Goal: Information Seeking & Learning: Learn about a topic

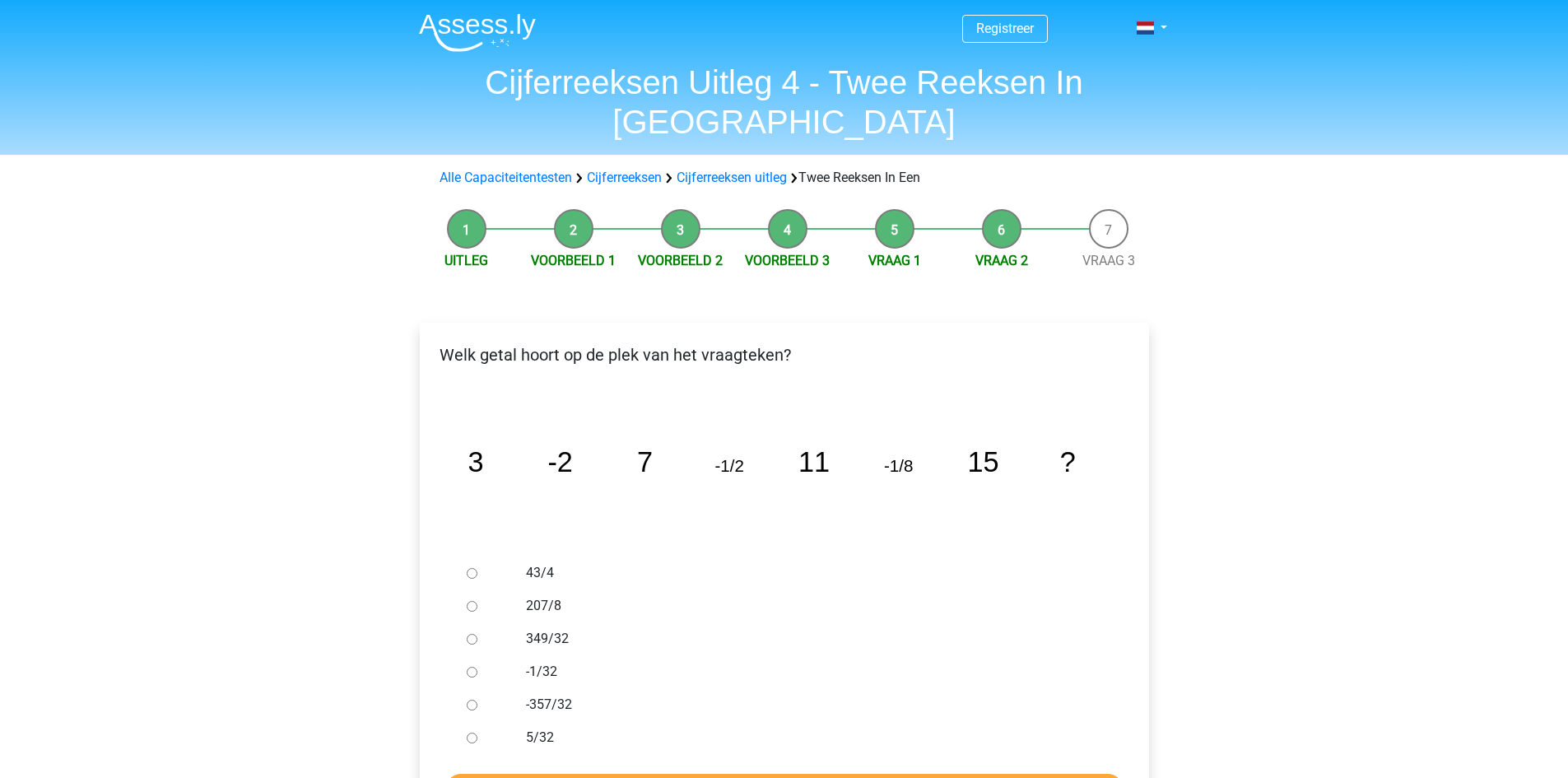
scroll to position [82, 0]
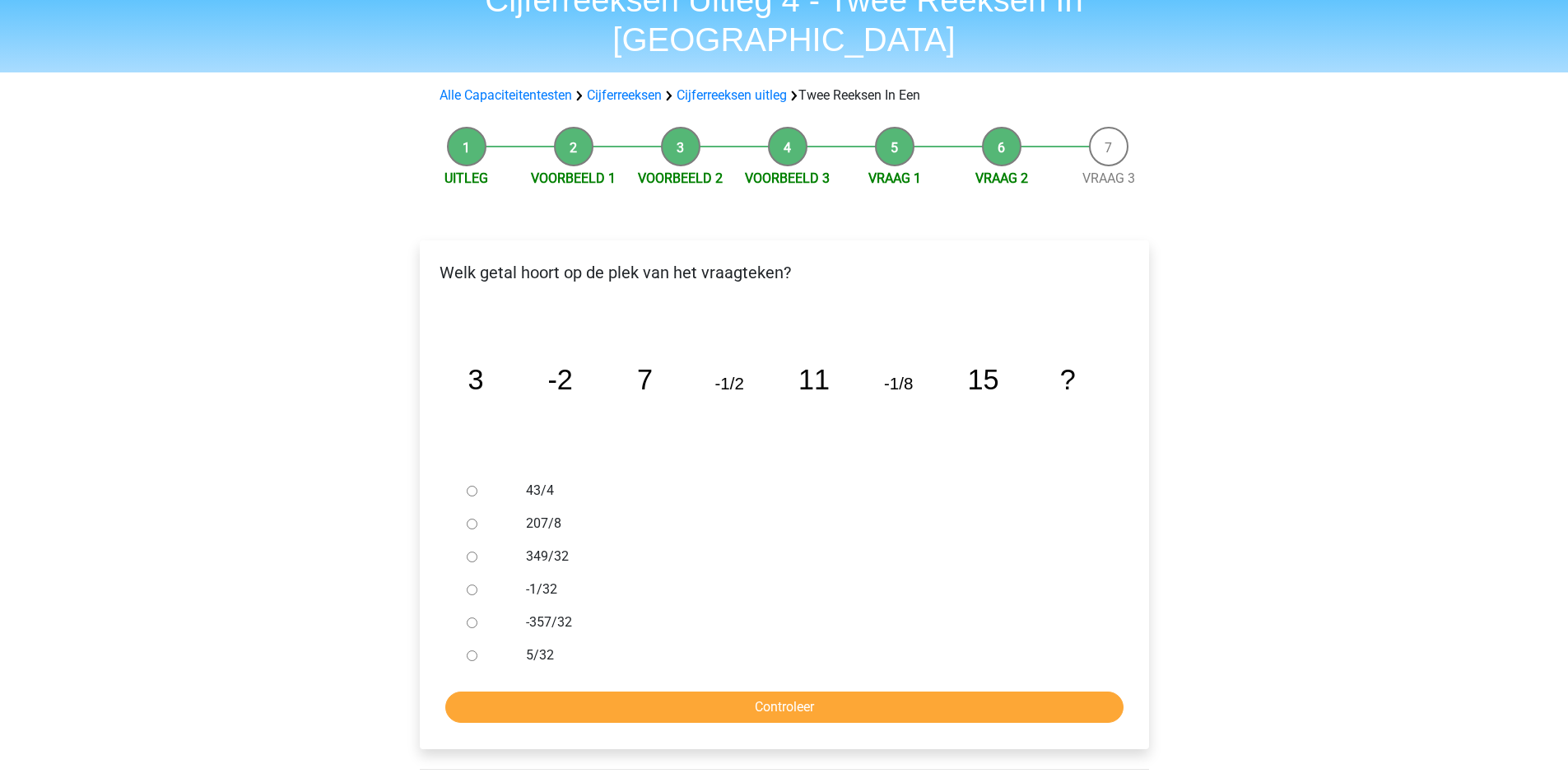
click at [476, 584] on input "-1/32" at bounding box center [472, 589] width 11 height 11
radio input "true"
click at [577, 691] on input "Controleer" at bounding box center [784, 706] width 678 height 31
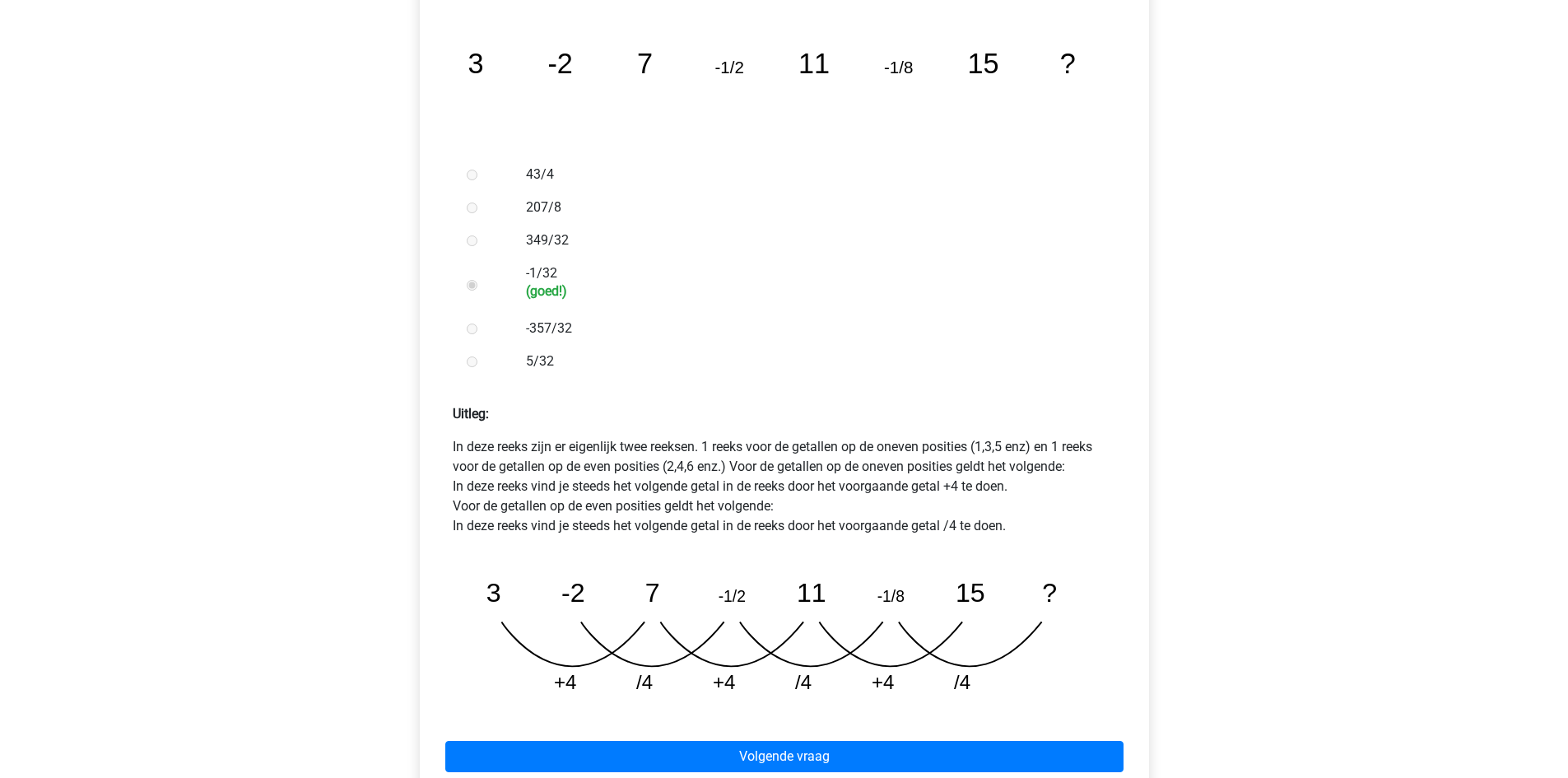
scroll to position [412, 0]
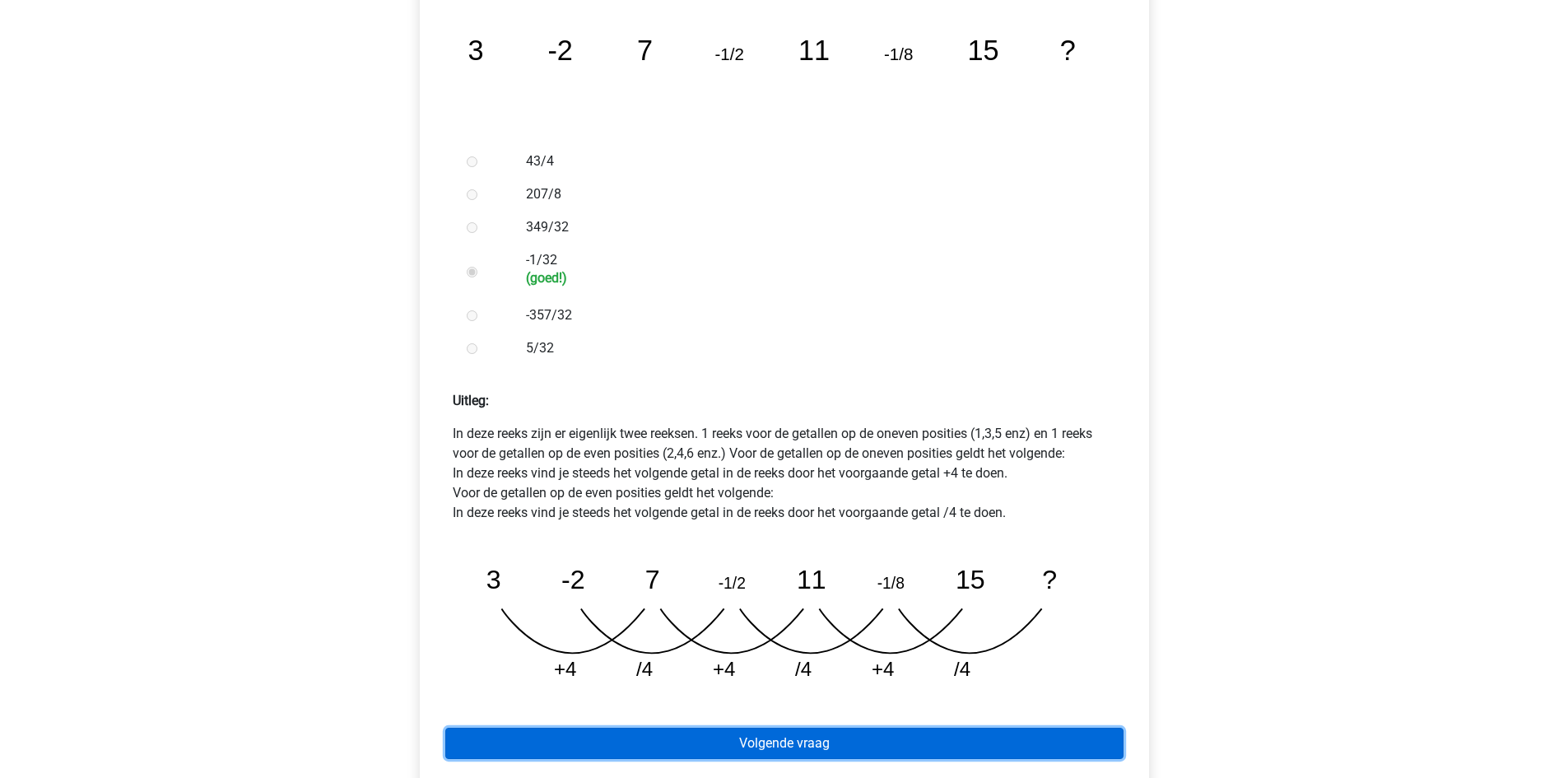
click at [755, 728] on link "Volgende vraag" at bounding box center [784, 743] width 678 height 31
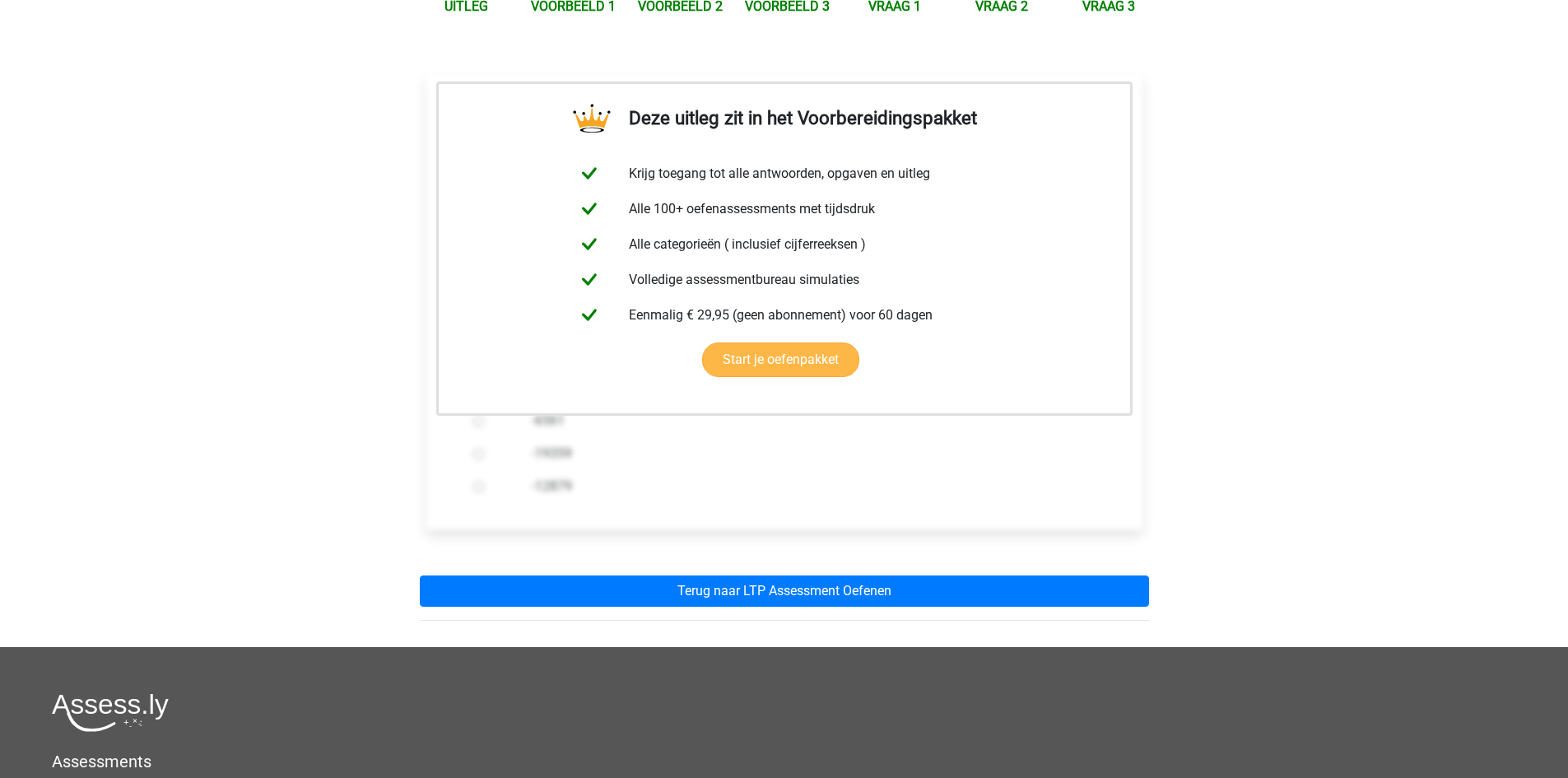
scroll to position [329, 0]
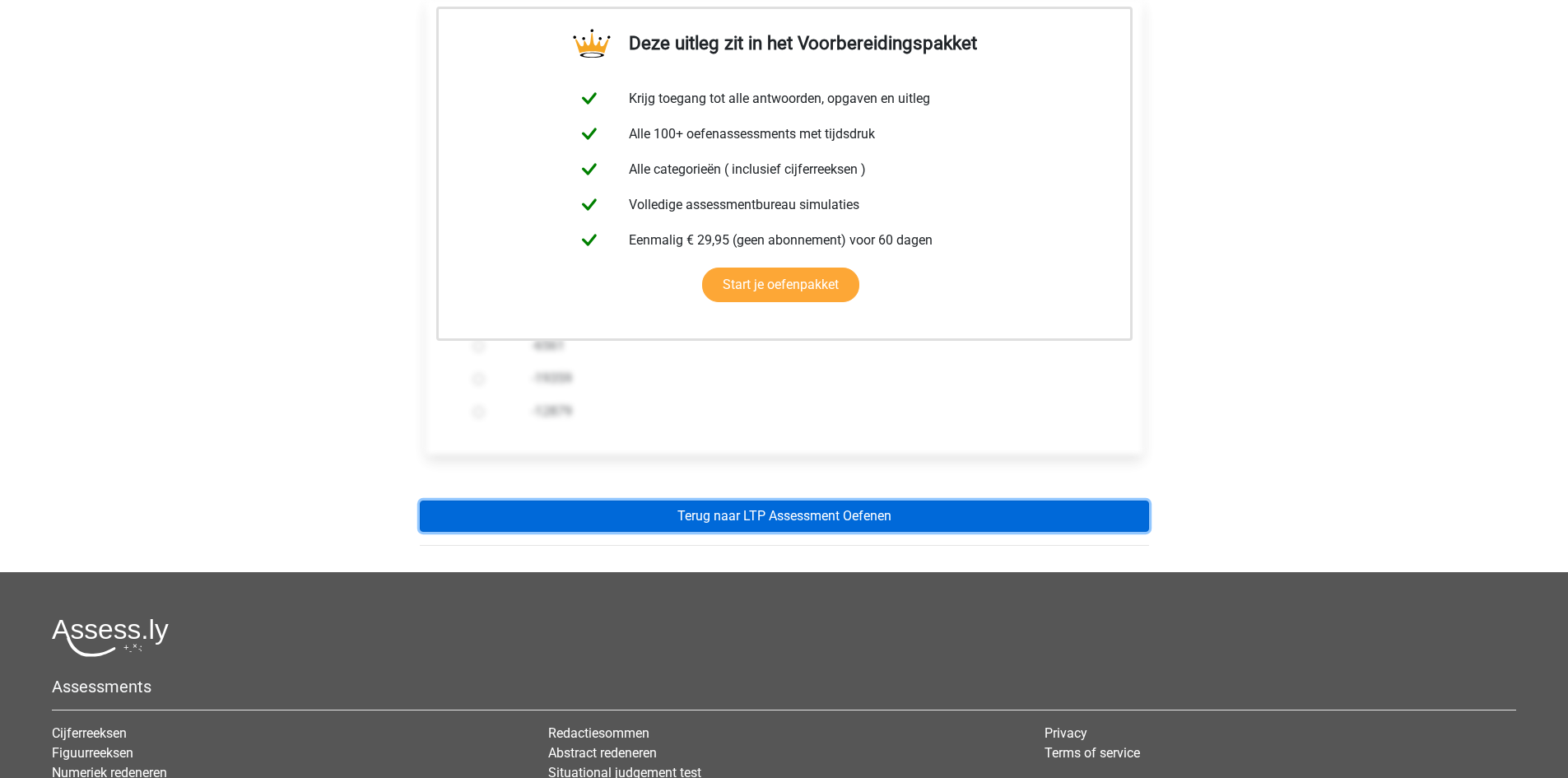
click at [786, 500] on link "Terug naar LTP Assessment Oefenen" at bounding box center [784, 515] width 729 height 31
